Goal: Find contact information: Find contact information

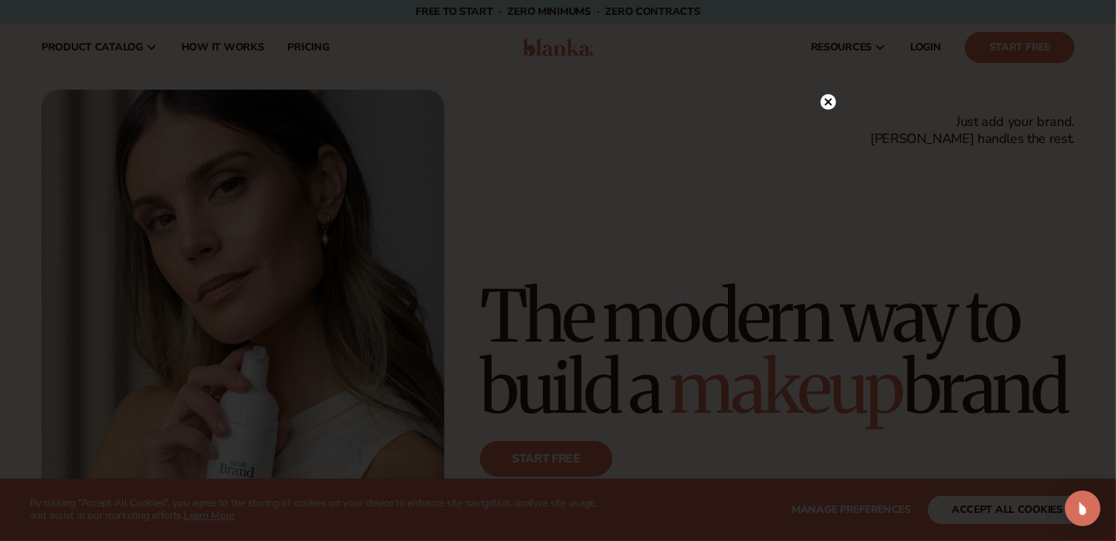
click at [830, 100] on icon at bounding box center [827, 101] width 7 height 7
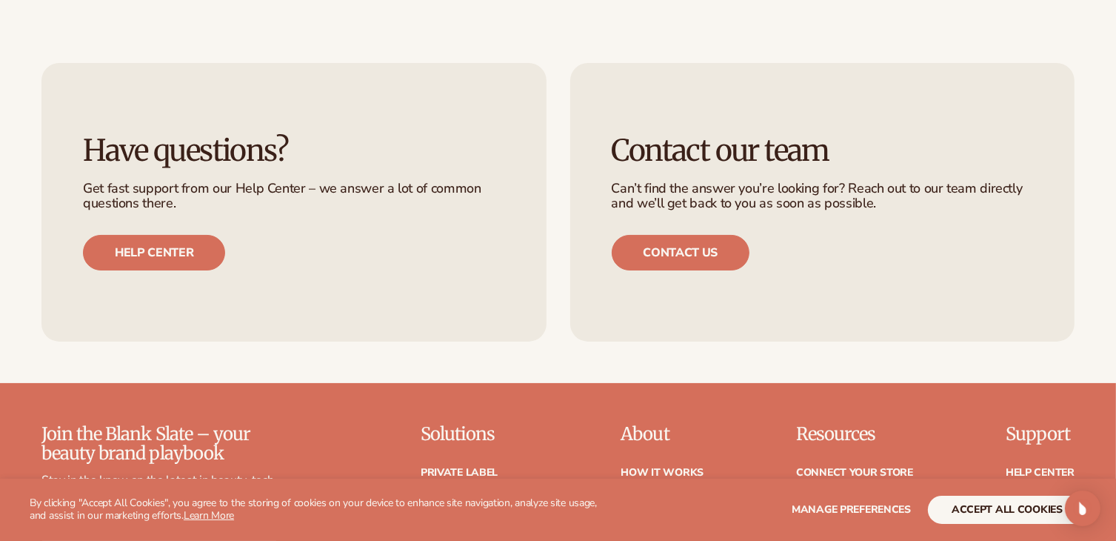
scroll to position [5703, 0]
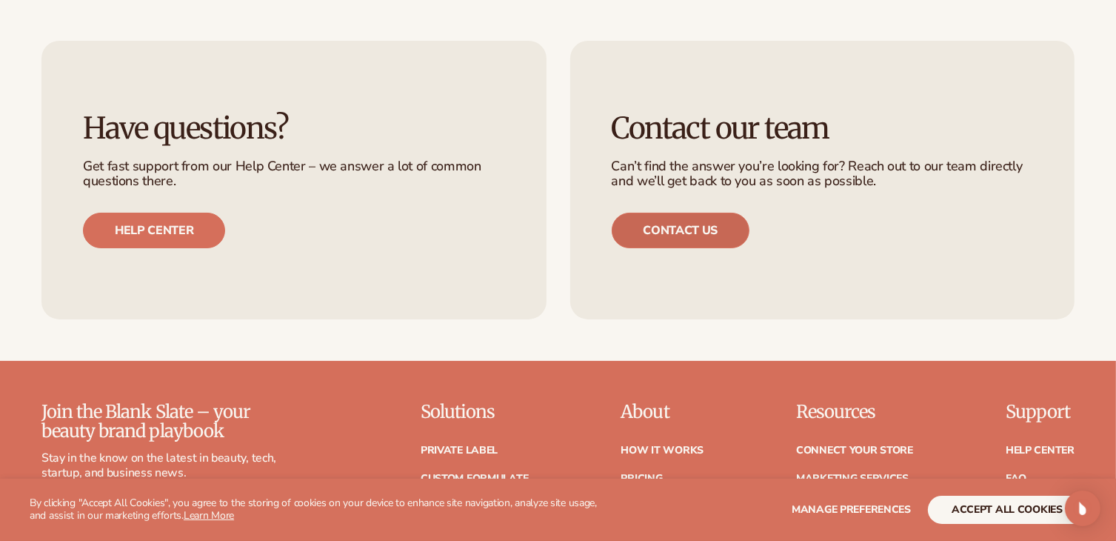
click at [681, 226] on link "Contact us" at bounding box center [681, 231] width 139 height 36
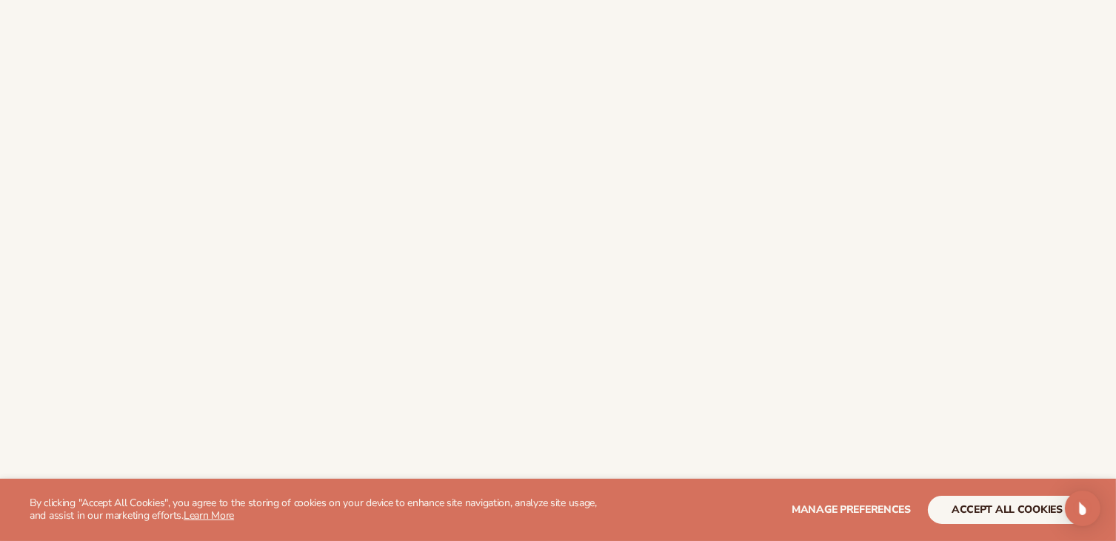
scroll to position [593, 0]
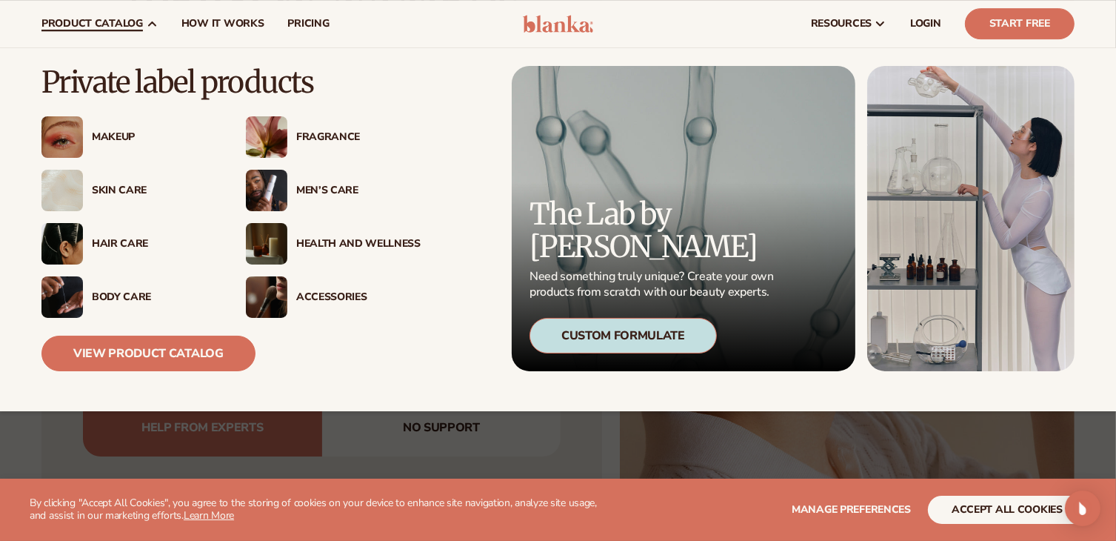
scroll to position [4444, 0]
